Goal: Transaction & Acquisition: Purchase product/service

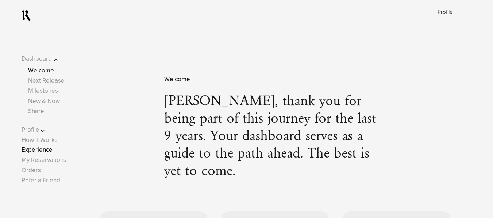
click at [39, 151] on link "Experience" at bounding box center [37, 150] width 31 height 6
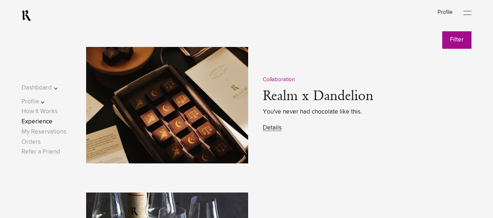
scroll to position [905, 0]
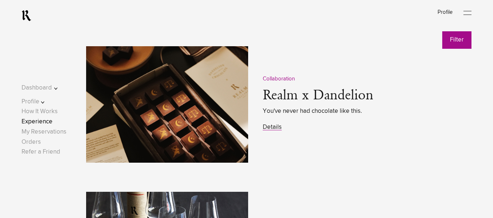
click at [281, 131] on span "Details" at bounding box center [272, 128] width 19 height 10
click at [270, 129] on link "Details" at bounding box center [272, 127] width 19 height 6
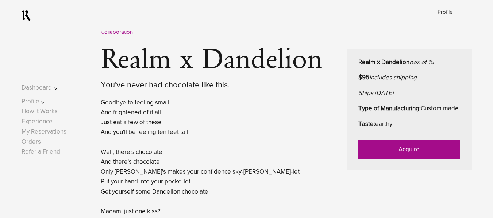
scroll to position [291, 0]
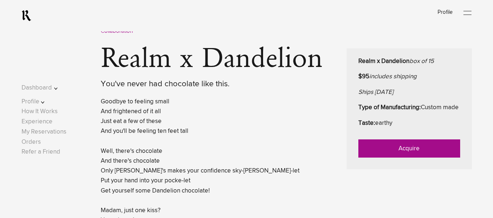
click at [402, 158] on link "Acquire" at bounding box center [409, 149] width 102 height 18
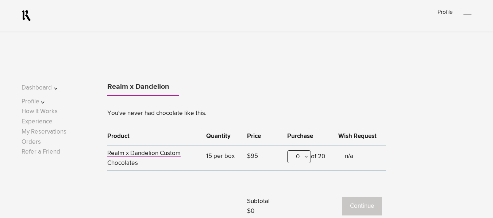
scroll to position [237, 0]
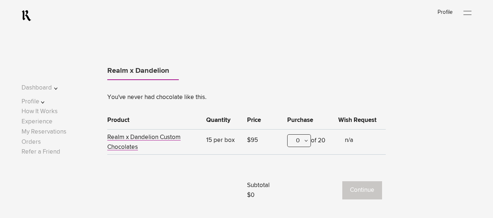
click at [302, 136] on div "0" at bounding box center [299, 141] width 24 height 13
click at [301, 174] on div "1" at bounding box center [298, 177] width 23 height 18
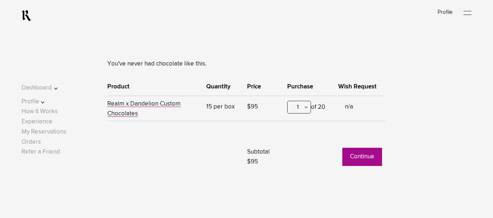
scroll to position [273, 0]
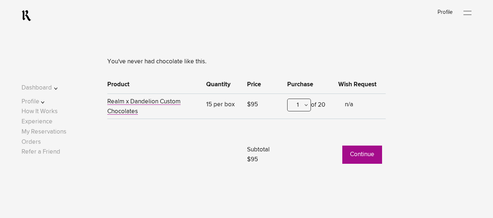
click at [357, 160] on button "Continue" at bounding box center [362, 155] width 40 height 18
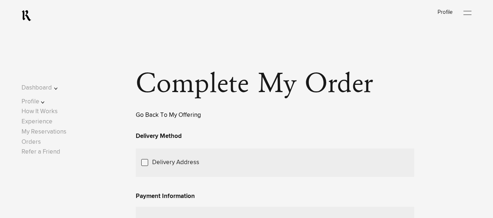
click at [154, 114] on link "Go Back To My Offering" at bounding box center [168, 115] width 65 height 6
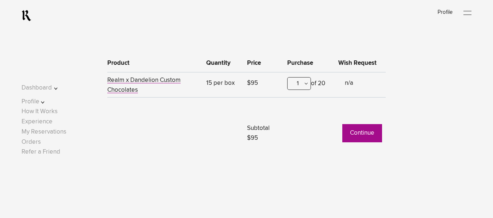
scroll to position [294, 0]
click at [357, 135] on button "Continue" at bounding box center [362, 134] width 40 height 18
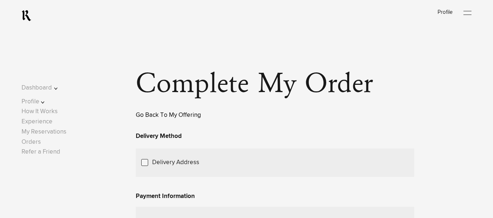
click at [155, 116] on link "Go Back To My Offering" at bounding box center [168, 115] width 65 height 6
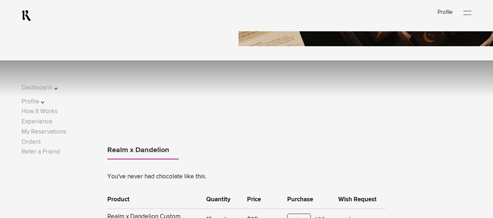
scroll to position [158, 0]
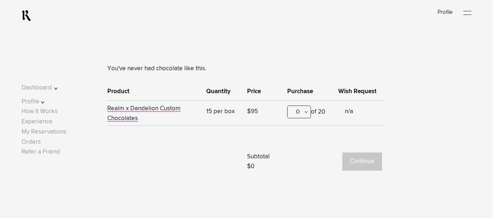
scroll to position [267, 0]
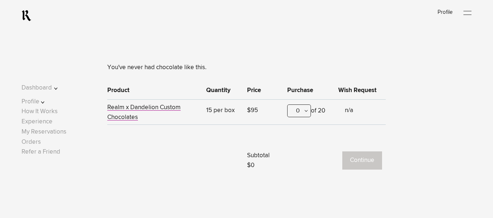
click at [308, 112] on div "0" at bounding box center [299, 111] width 24 height 13
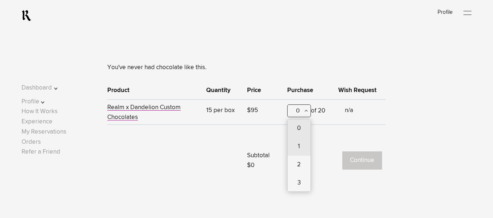
click at [298, 151] on div "1" at bounding box center [298, 147] width 23 height 18
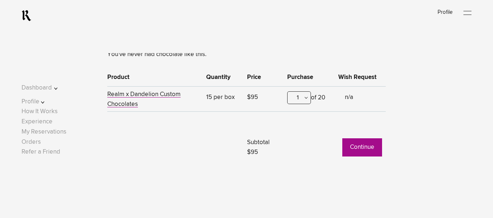
scroll to position [282, 0]
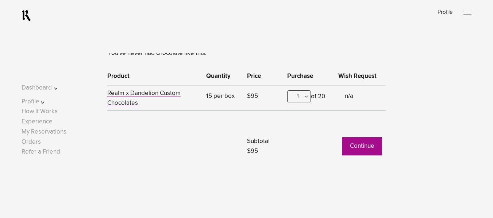
click at [363, 146] on button "Continue" at bounding box center [362, 147] width 40 height 18
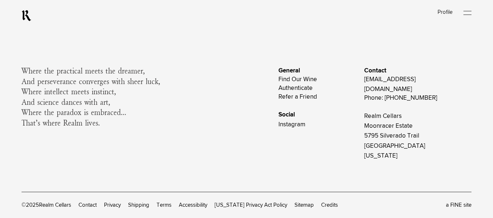
scroll to position [547, 0]
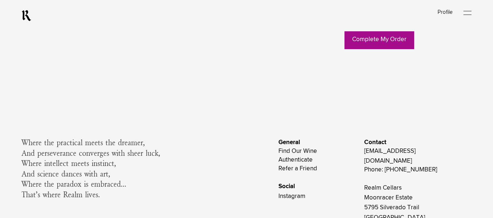
scroll to position [477, 0]
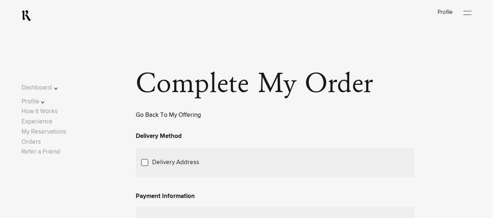
click at [147, 119] on link "Go Back To My Offering" at bounding box center [168, 115] width 65 height 6
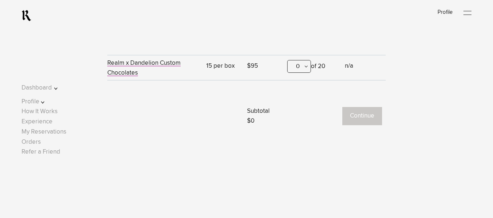
scroll to position [312, 0]
click at [310, 67] on div "0" at bounding box center [299, 66] width 24 height 13
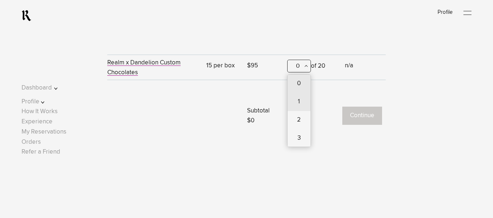
click at [297, 105] on div "1" at bounding box center [298, 102] width 23 height 18
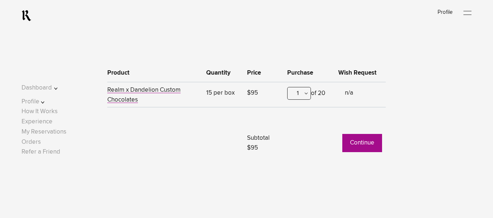
scroll to position [282, 0]
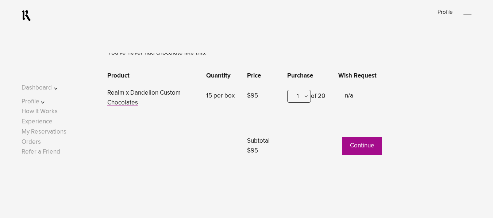
click at [357, 147] on button "Continue" at bounding box center [362, 146] width 40 height 18
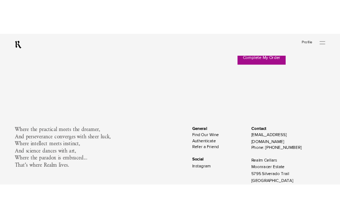
scroll to position [480, 0]
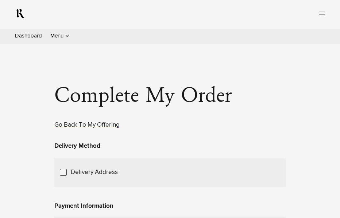
scroll to position [480, 0]
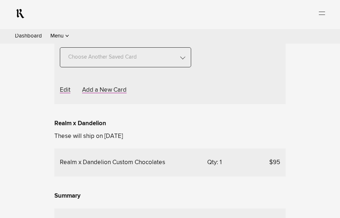
scroll to position [209, 0]
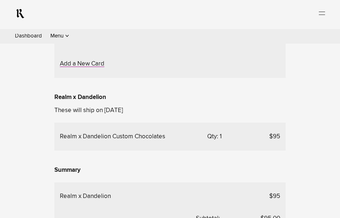
scroll to position [104, 0]
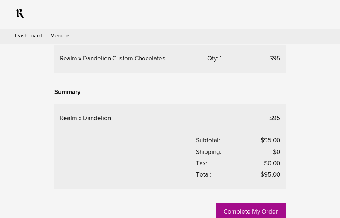
scroll to position [272, 0]
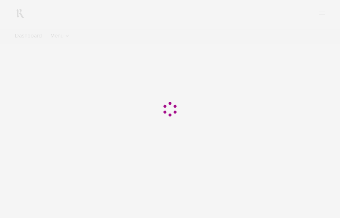
scroll to position [543, 0]
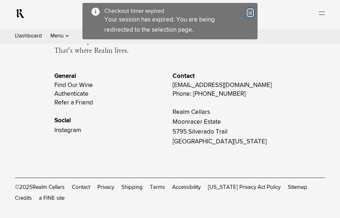
click at [250, 12] on icon "Close" at bounding box center [250, 13] width 5 height 5
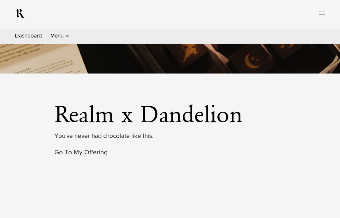
scroll to position [255, 0]
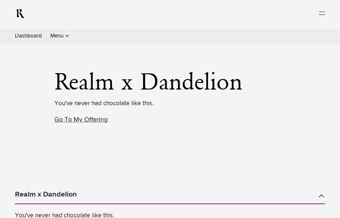
click at [0, 0] on div "0" at bounding box center [0, 0] width 0 height 0
click at [0, 0] on div "1" at bounding box center [0, 0] width 0 height 0
click at [0, 0] on button "Continue" at bounding box center [0, 0] width 0 height 0
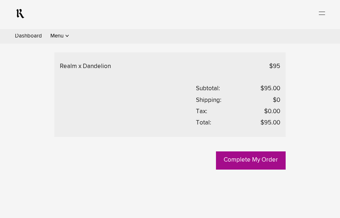
scroll to position [324, 0]
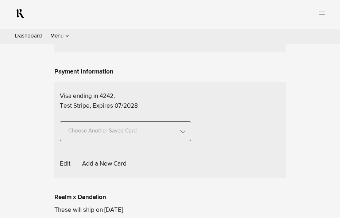
scroll to position [144, 0]
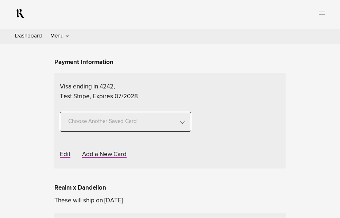
drag, startPoint x: 98, startPoint y: 71, endPoint x: 141, endPoint y: 111, distance: 58.1
click at [0, 0] on p "test 2 V2 108 Jagla Street cotati, California 94931 United States sahil.aggarwa…" at bounding box center [0, 0] width 0 height 0
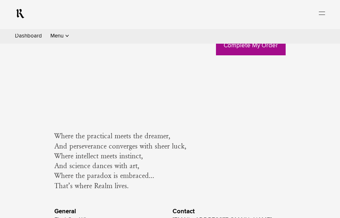
scroll to position [0, 0]
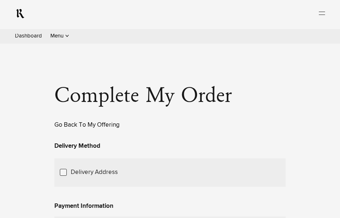
click at [111, 128] on link "Go Back To My Offering" at bounding box center [86, 125] width 65 height 6
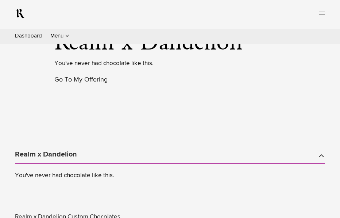
scroll to position [298, 0]
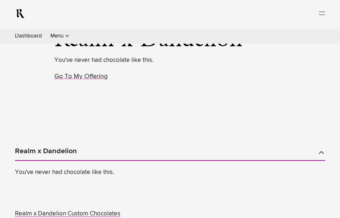
click at [0, 0] on div "0" at bounding box center [0, 0] width 0 height 0
click at [0, 0] on div "1" at bounding box center [0, 0] width 0 height 0
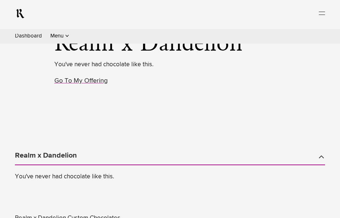
scroll to position [301, 0]
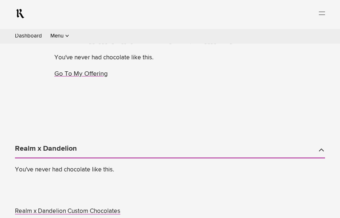
click at [0, 0] on div "0" at bounding box center [0, 0] width 0 height 0
click at [0, 0] on div "1" at bounding box center [0, 0] width 0 height 0
click at [0, 0] on button "Continue" at bounding box center [0, 0] width 0 height 0
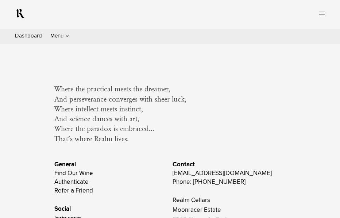
scroll to position [527, 0]
drag, startPoint x: 270, startPoint y: 111, endPoint x: 282, endPoint y: 111, distance: 11.7
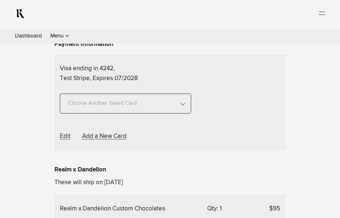
scroll to position [170, 0]
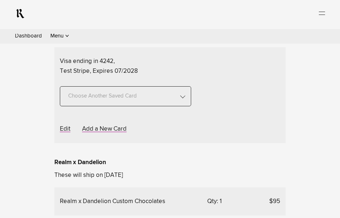
click at [0, 0] on span "Choose Another Saved Shipping Address" at bounding box center [0, 0] width 0 height 0
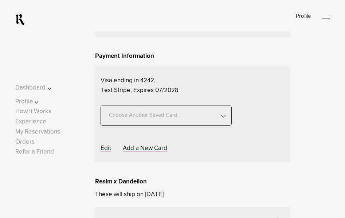
click at [0, 0] on div "[PERSON_NAME] - [GEOGRAPHIC_DATA], [US_STATE], 30327" at bounding box center [0, 0] width 0 height 0
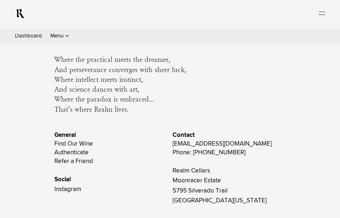
scroll to position [557, 0]
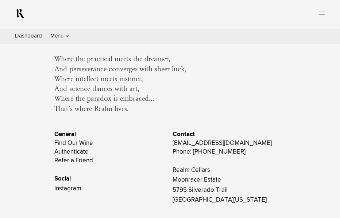
drag, startPoint x: 270, startPoint y: 82, endPoint x: 282, endPoint y: 82, distance: 11.3
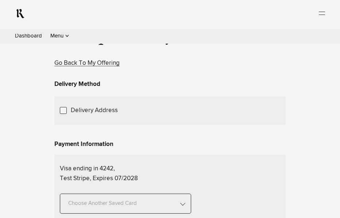
scroll to position [0, 0]
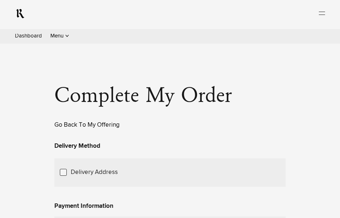
click at [106, 128] on link "Go Back To My Offering" at bounding box center [86, 125] width 65 height 6
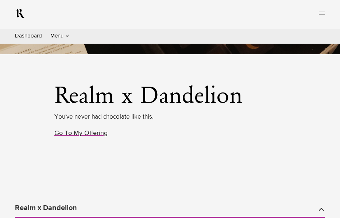
scroll to position [242, 0]
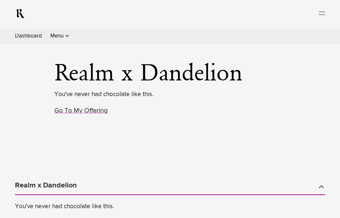
scroll to position [264, 0]
click at [0, 0] on div "0" at bounding box center [0, 0] width 0 height 0
click at [0, 0] on div "1" at bounding box center [0, 0] width 0 height 0
click at [0, 0] on button "Continue" at bounding box center [0, 0] width 0 height 0
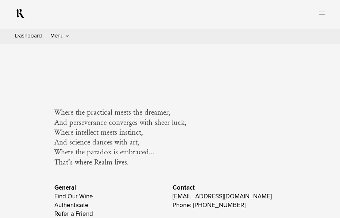
scroll to position [504, 0]
drag, startPoint x: 271, startPoint y: 136, endPoint x: 281, endPoint y: 135, distance: 10.3
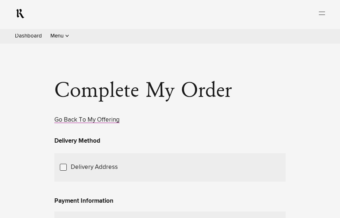
scroll to position [0, 0]
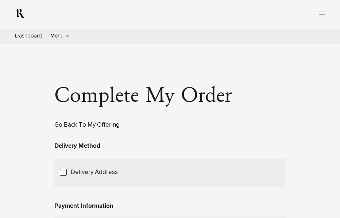
click at [101, 128] on link "Go Back To My Offering" at bounding box center [86, 125] width 65 height 6
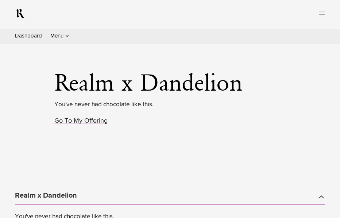
scroll to position [254, 0]
click at [0, 0] on div "0" at bounding box center [0, 0] width 0 height 0
click at [0, 0] on div "1" at bounding box center [0, 0] width 0 height 0
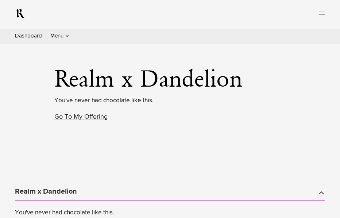
scroll to position [259, 0]
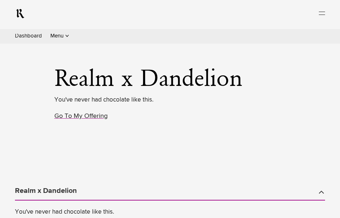
click at [0, 0] on button "Continue" at bounding box center [0, 0] width 0 height 0
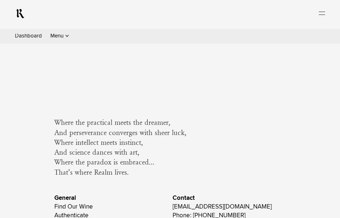
scroll to position [494, 0]
drag, startPoint x: 271, startPoint y: 146, endPoint x: 284, endPoint y: 146, distance: 12.8
click at [266, 42] on link "Complete My Order" at bounding box center [251, 32] width 70 height 18
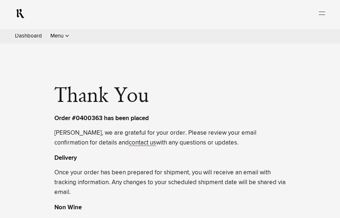
drag, startPoint x: 93, startPoint y: 125, endPoint x: 150, endPoint y: 144, distance: 60.0
click at [150, 144] on span "[PERSON_NAME], we are grateful for your order. Please review your email confirm…" at bounding box center [169, 138] width 231 height 20
